Goal: Information Seeking & Learning: Check status

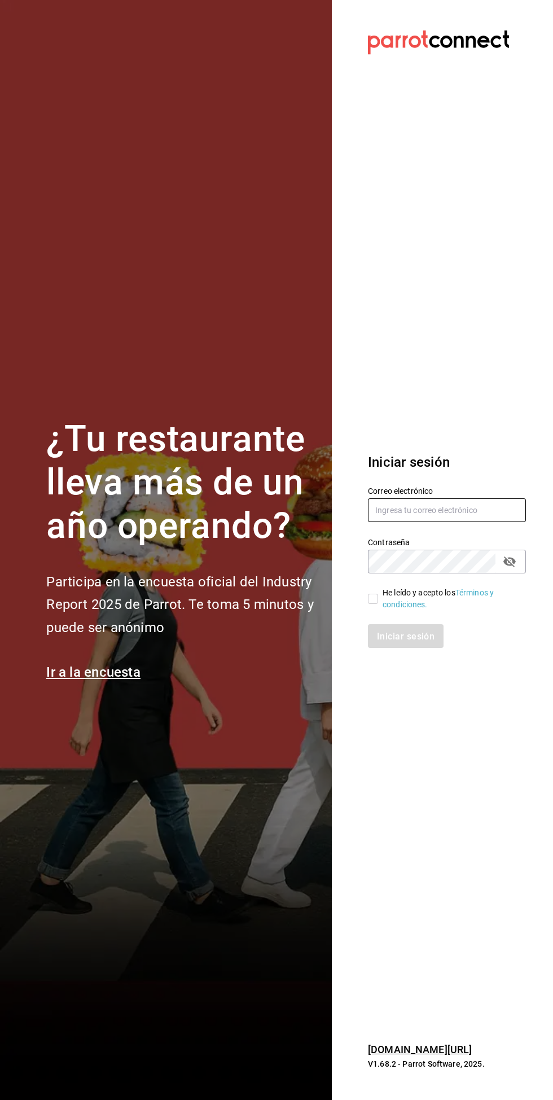
click at [464, 522] on input "text" at bounding box center [447, 510] width 158 height 24
click at [466, 522] on input "text" at bounding box center [447, 510] width 158 height 24
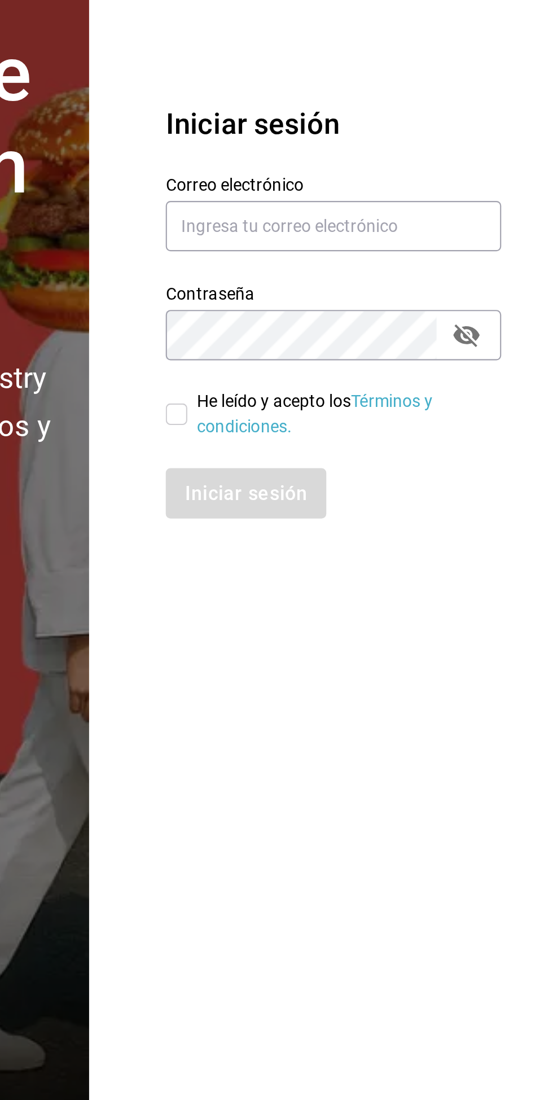
click at [507, 648] on div "Iniciar sesión" at bounding box center [447, 636] width 158 height 24
click at [475, 522] on input "text" at bounding box center [447, 510] width 158 height 24
type input "Erick.riv@gmail.com"
click at [375, 604] on input "He leído y acepto los Términos y condiciones." at bounding box center [373, 599] width 10 height 10
checkbox input "true"
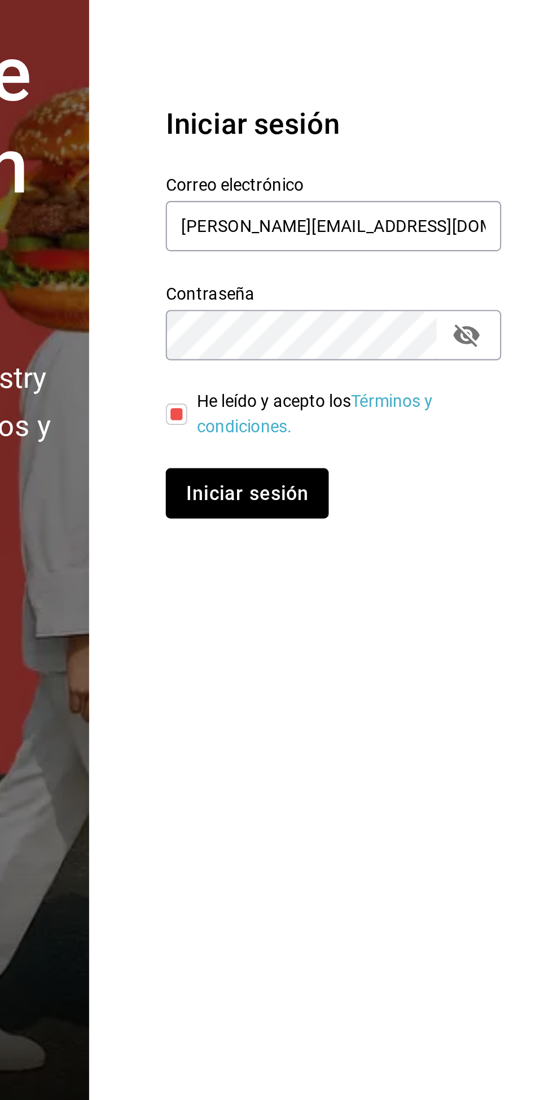
click at [426, 648] on button "Iniciar sesión" at bounding box center [406, 636] width 77 height 24
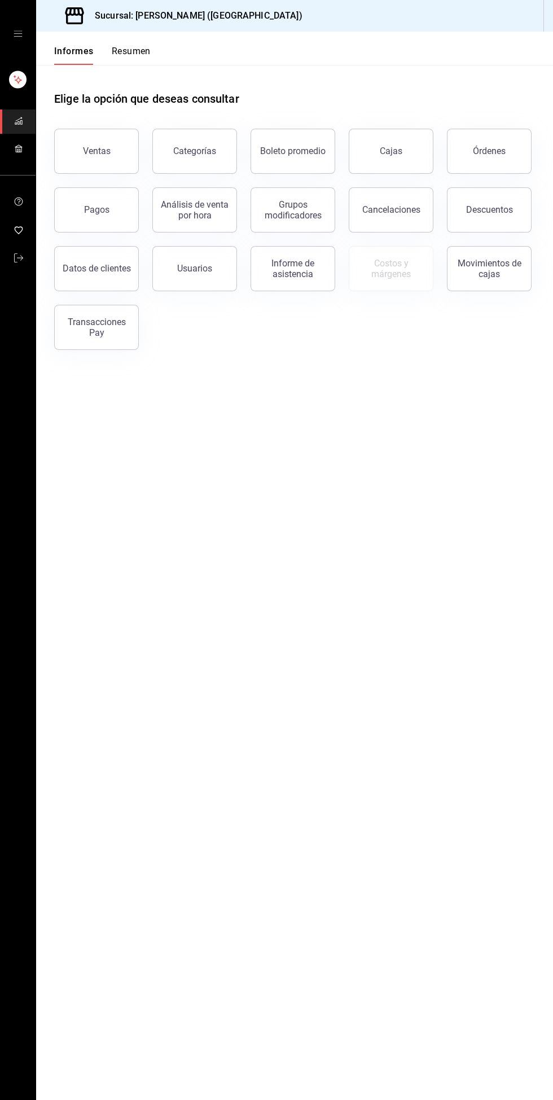
click at [299, 273] on font "Informe de asistencia" at bounding box center [292, 268] width 43 height 21
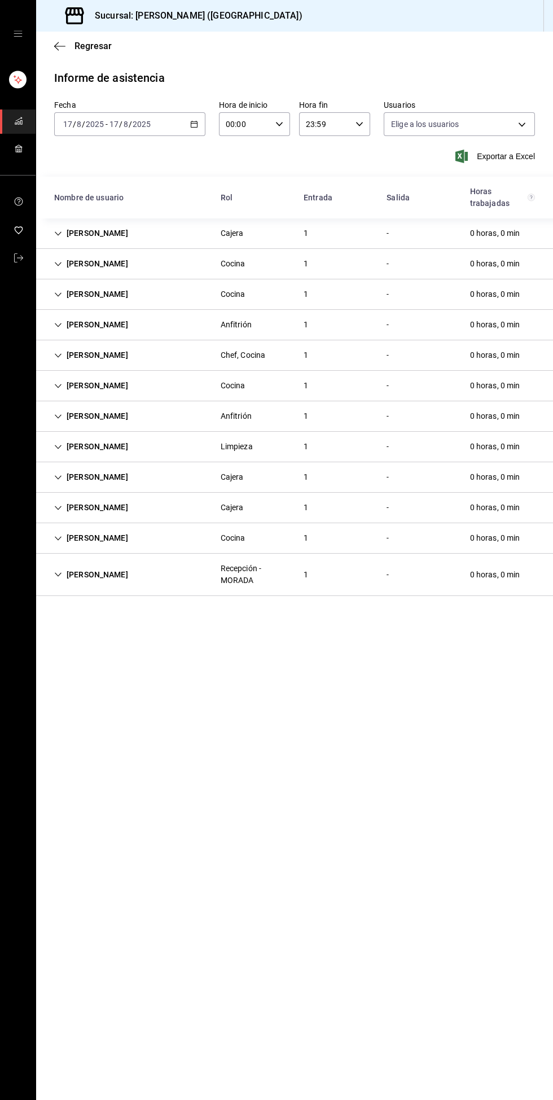
click at [55, 43] on icon "button" at bounding box center [59, 46] width 11 height 10
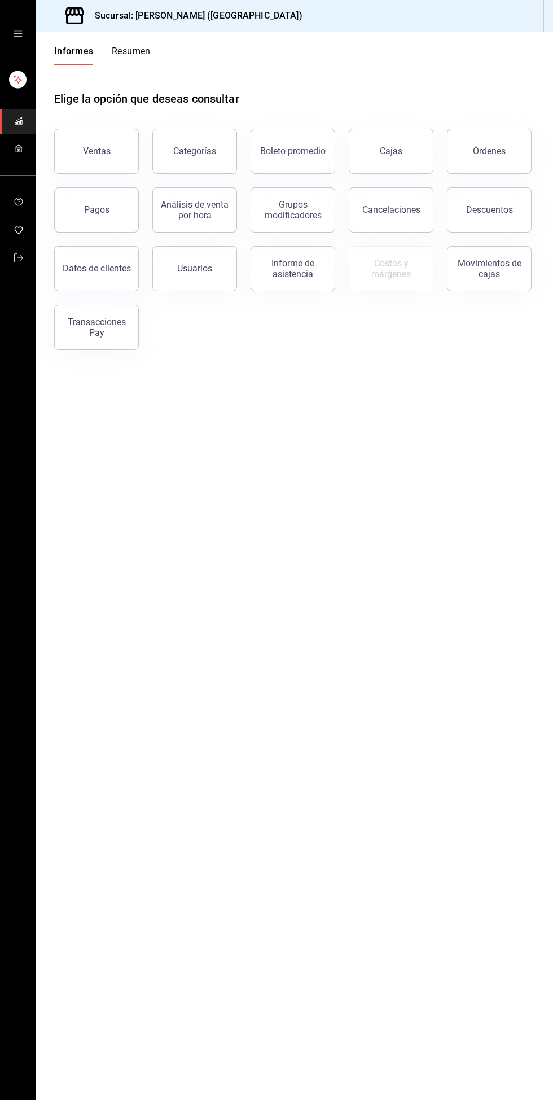
click at [398, 154] on font "Cajas" at bounding box center [391, 151] width 23 height 11
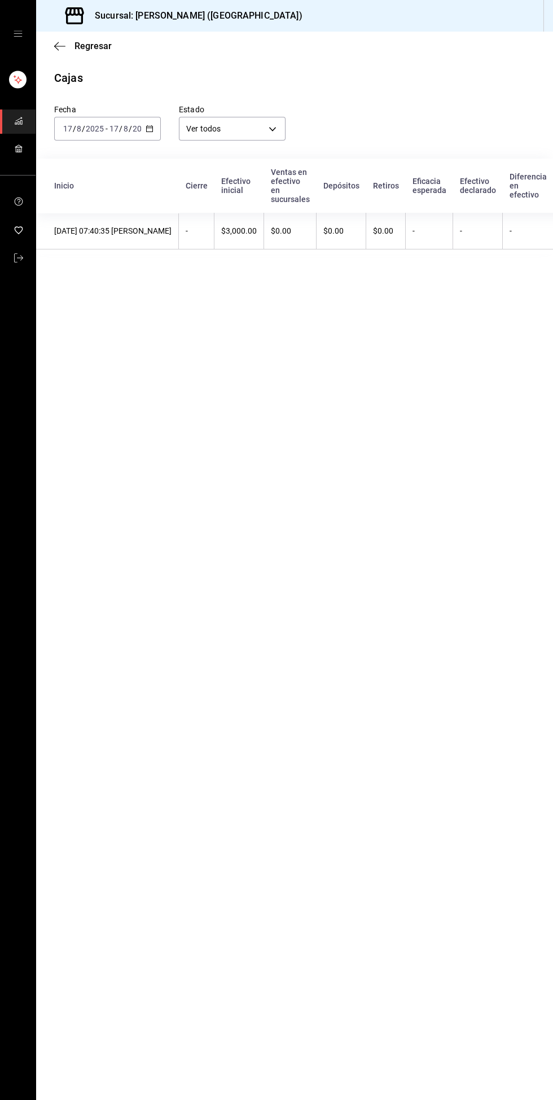
click at [64, 42] on icon "button" at bounding box center [59, 46] width 11 height 10
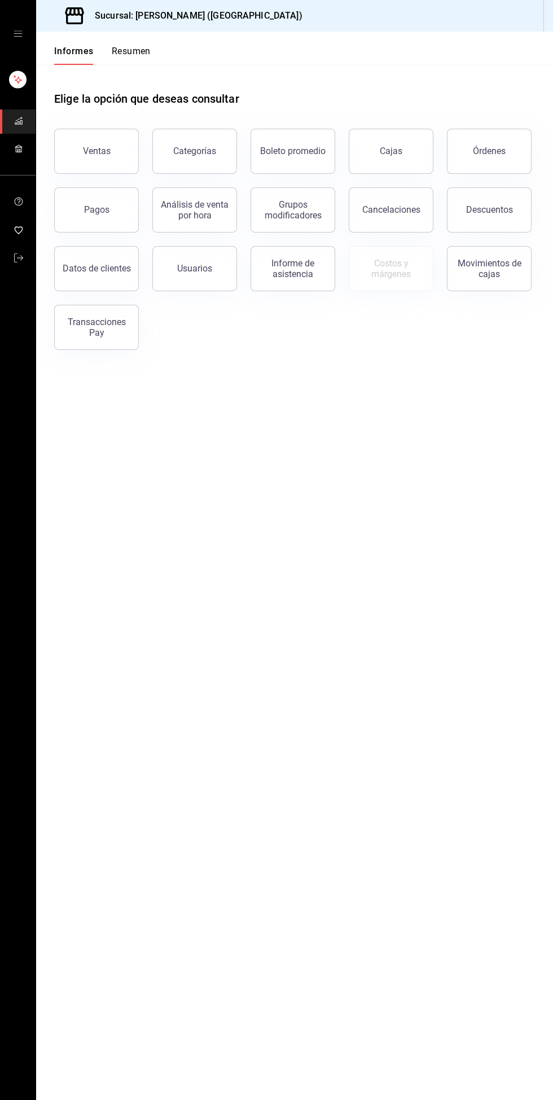
click at [90, 209] on font "Pagos" at bounding box center [96, 209] width 25 height 11
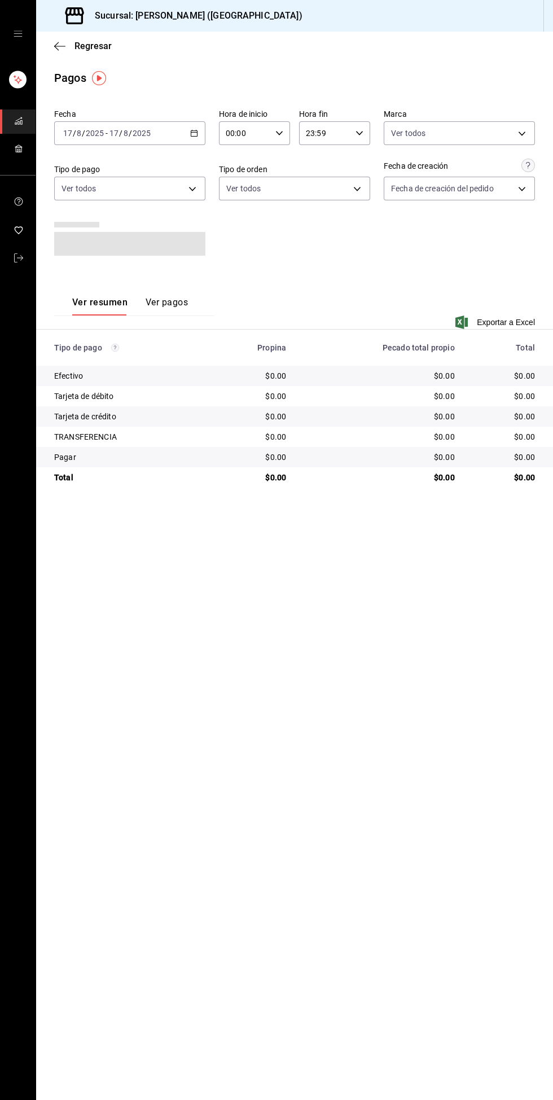
click at [170, 183] on body "Sucursal: [PERSON_NAME] ([GEOGRAPHIC_DATA]) Regresar Pagos Fecha [DATE] [DATE] …" at bounding box center [276, 550] width 553 height 1100
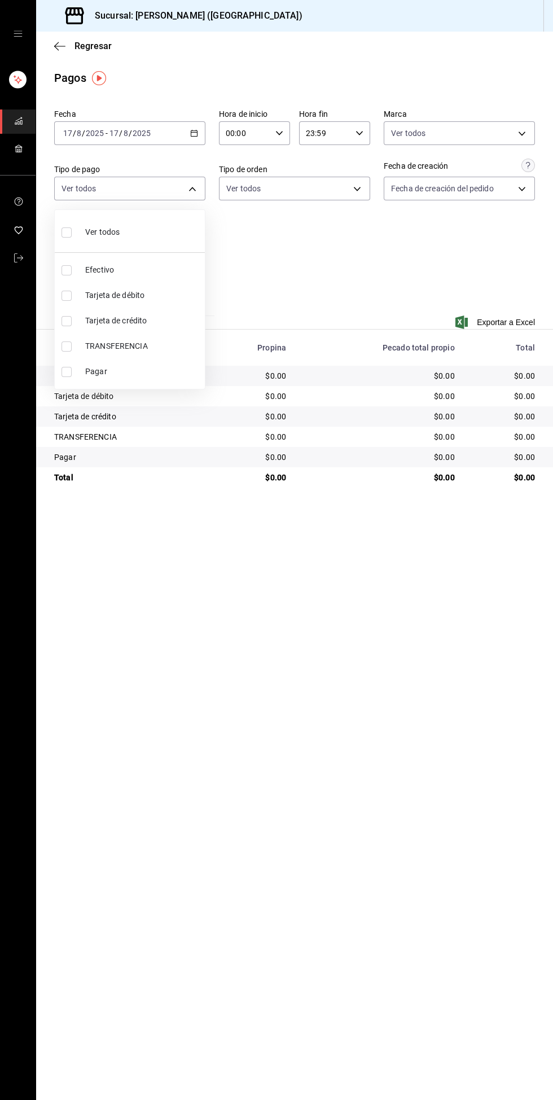
click at [286, 258] on div at bounding box center [276, 550] width 553 height 1100
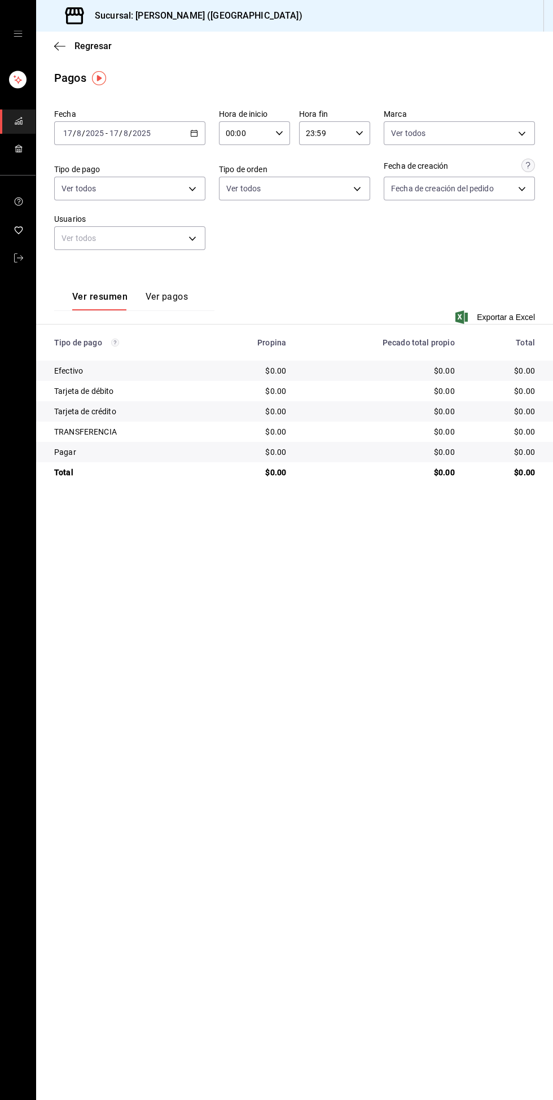
click at [172, 129] on div "[DATE] [DATE] - [DATE] [DATE]" at bounding box center [129, 133] width 151 height 24
click at [89, 195] on span "Ayer" at bounding box center [107, 193] width 87 height 12
